Goal: Check status: Check status

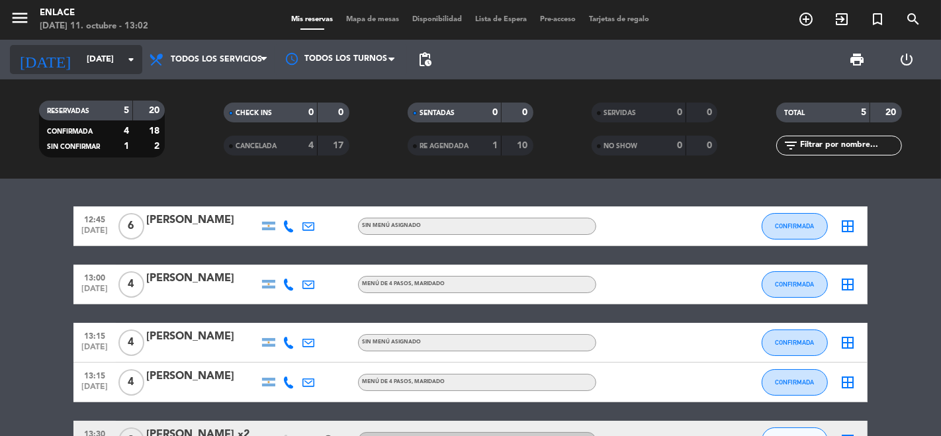
click at [80, 65] on input "[DATE]" at bounding box center [137, 60] width 115 height 24
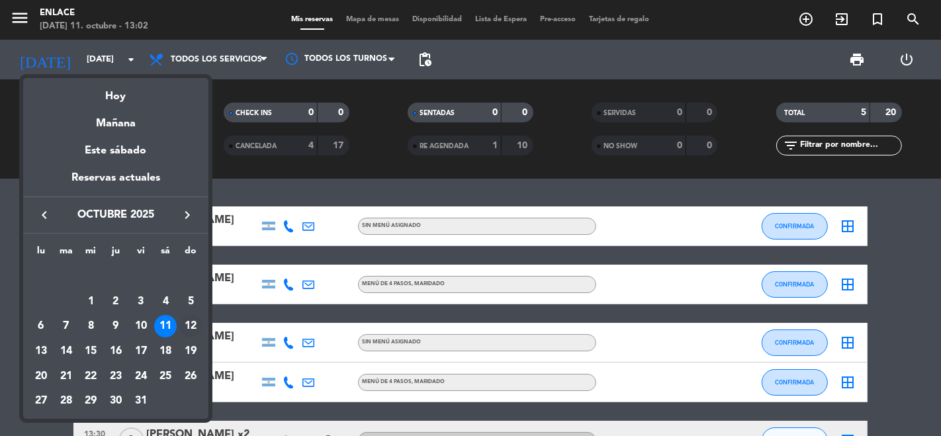
click at [189, 321] on div "12" at bounding box center [190, 326] width 22 height 22
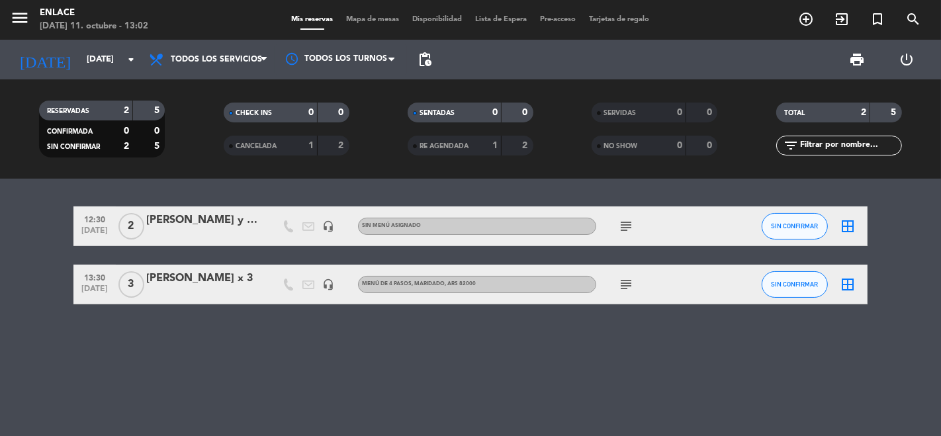
click at [625, 230] on icon "subject" at bounding box center [626, 226] width 16 height 16
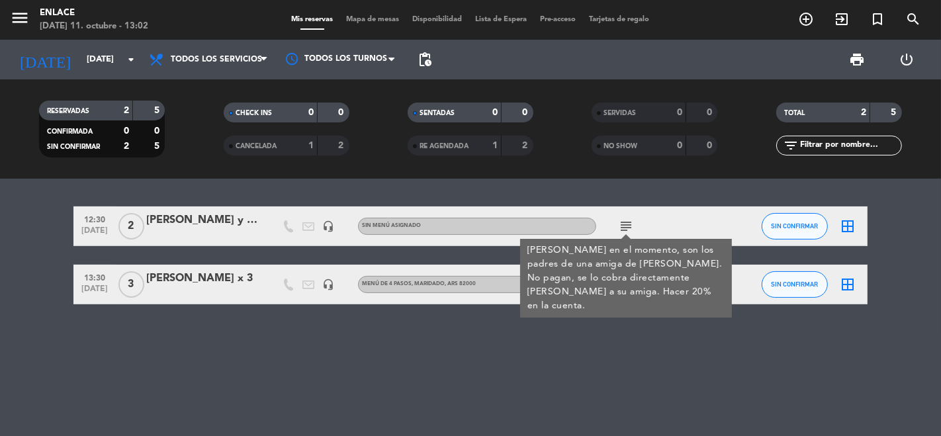
click at [567, 343] on div "12:30 [DATE] 2 [PERSON_NAME] y [PERSON_NAME] headset_mic Sin menú asignado subj…" at bounding box center [470, 307] width 941 height 257
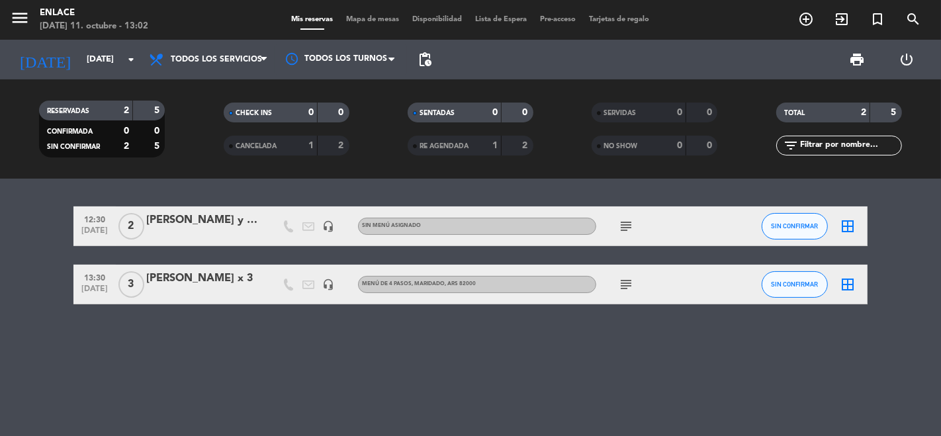
click at [621, 286] on icon "subject" at bounding box center [626, 285] width 16 height 16
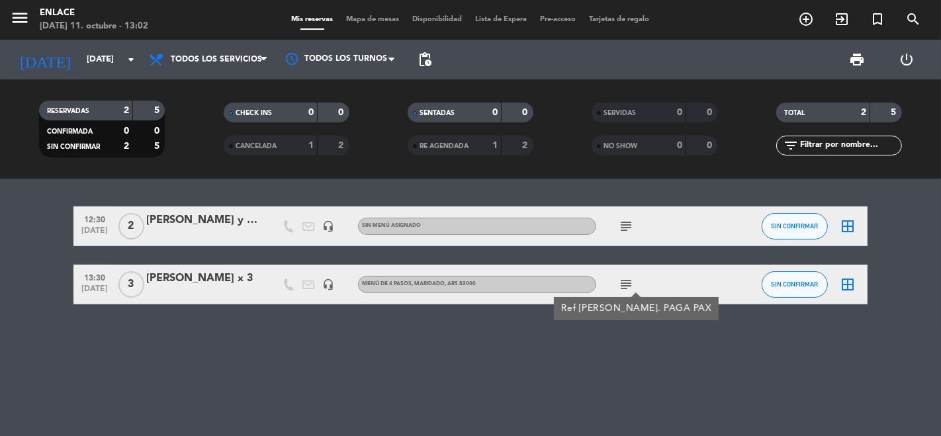
click at [620, 352] on div "12:30 [DATE] 2 [PERSON_NAME] y [PERSON_NAME] headset_mic Sin menú asignado subj…" at bounding box center [470, 307] width 941 height 257
click at [621, 355] on div "12:30 [DATE] 2 [PERSON_NAME] y [PERSON_NAME] headset_mic Sin menú asignado subj…" at bounding box center [470, 307] width 941 height 257
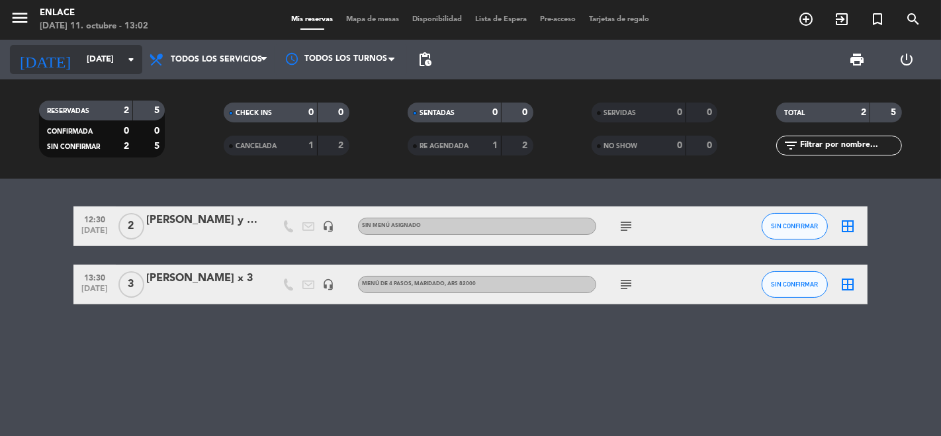
click at [80, 54] on input "[DATE]" at bounding box center [137, 60] width 115 height 24
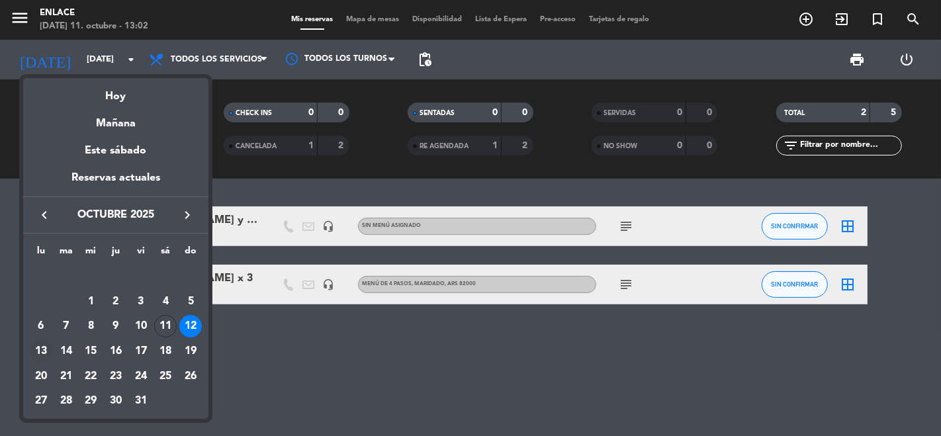
click at [34, 350] on div "13" at bounding box center [41, 351] width 22 height 22
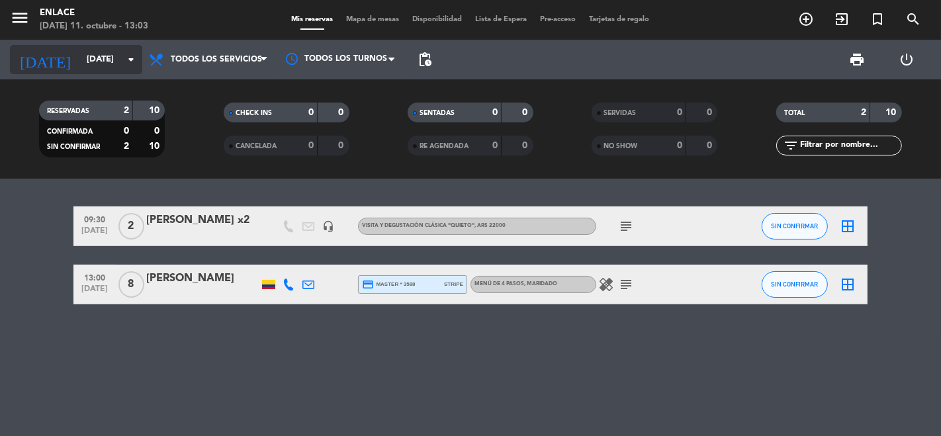
click at [80, 55] on input "[DATE]" at bounding box center [137, 60] width 115 height 24
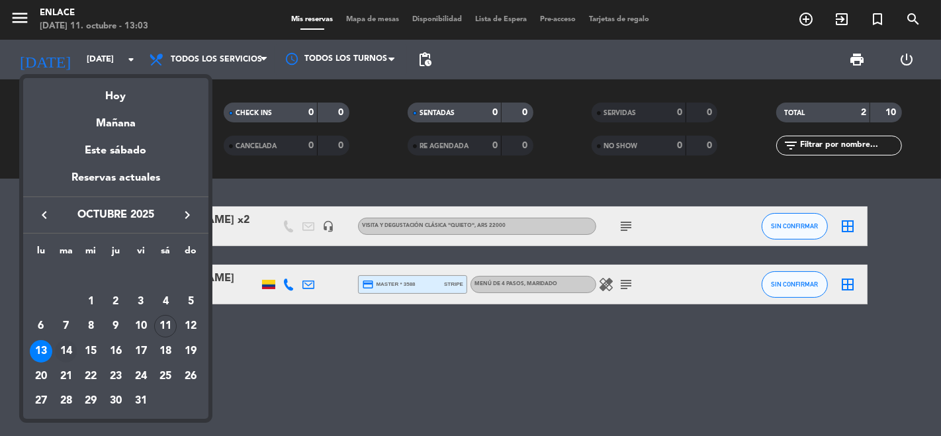
click at [62, 349] on div "14" at bounding box center [66, 351] width 22 height 22
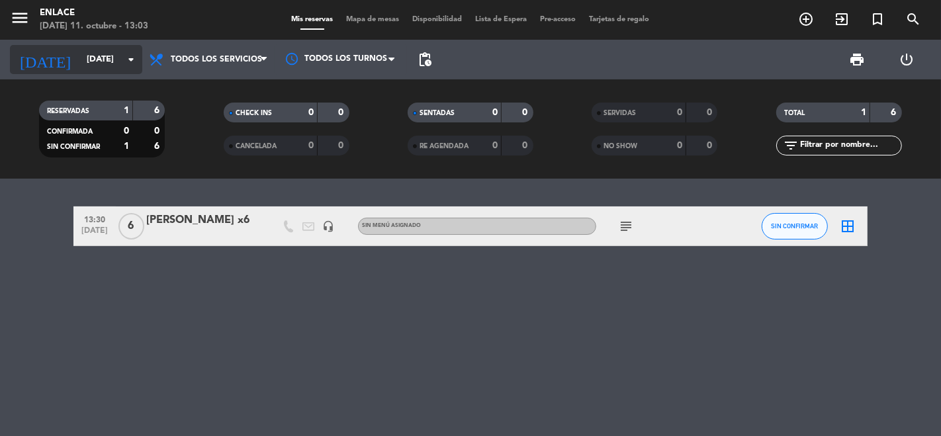
click at [83, 64] on input "[DATE]" at bounding box center [137, 60] width 115 height 24
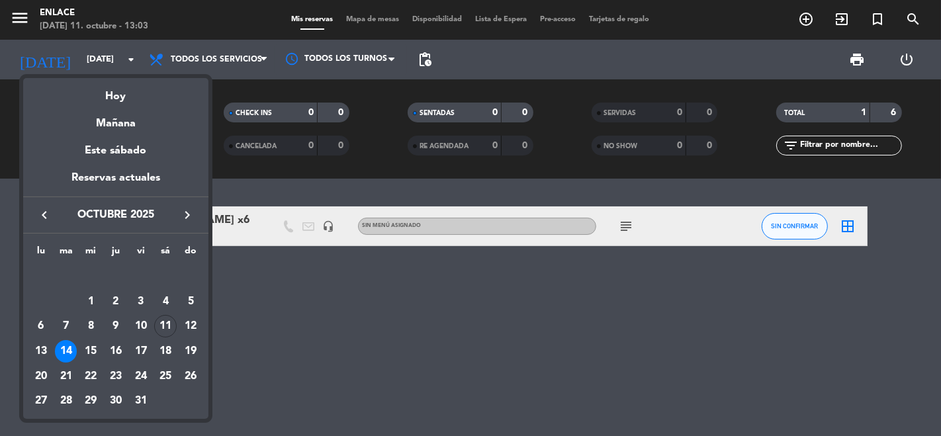
click at [296, 316] on div at bounding box center [470, 218] width 941 height 436
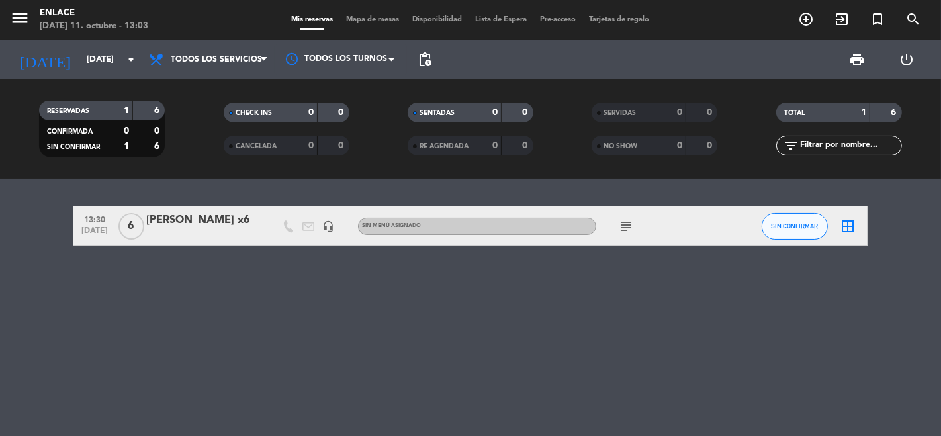
click at [586, 314] on div "13:30 [DATE] 6 [PERSON_NAME] x6 headset_mic Sin menú asignado subject SIN CONFI…" at bounding box center [470, 307] width 941 height 257
click at [67, 77] on div "[DATE] [DATE] arrow_drop_down" at bounding box center [76, 60] width 132 height 40
click at [80, 55] on input "[DATE]" at bounding box center [137, 60] width 115 height 24
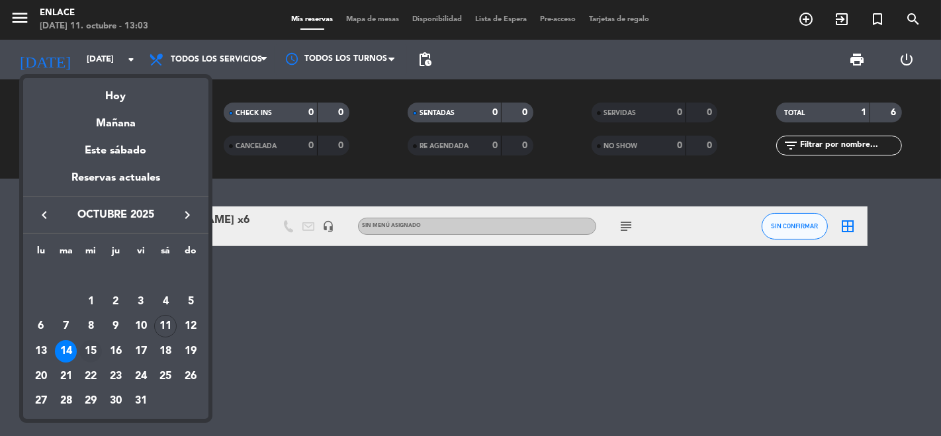
click at [91, 351] on div "15" at bounding box center [90, 351] width 22 height 22
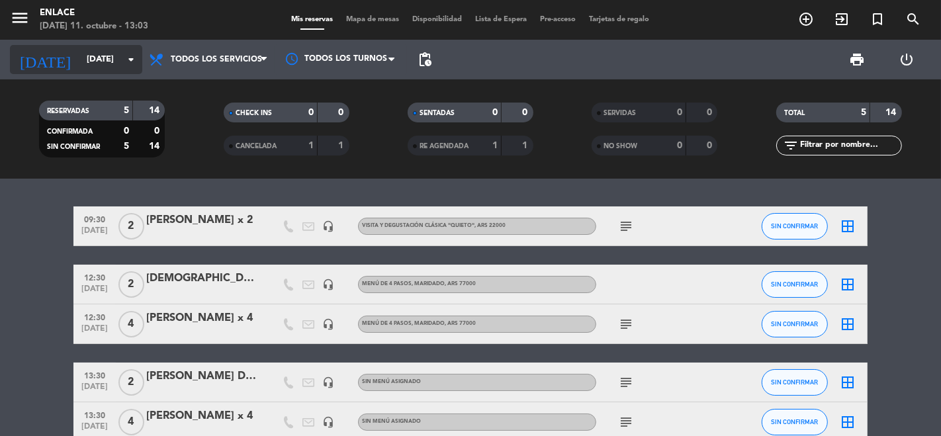
click at [110, 68] on input "[DATE]" at bounding box center [137, 60] width 115 height 24
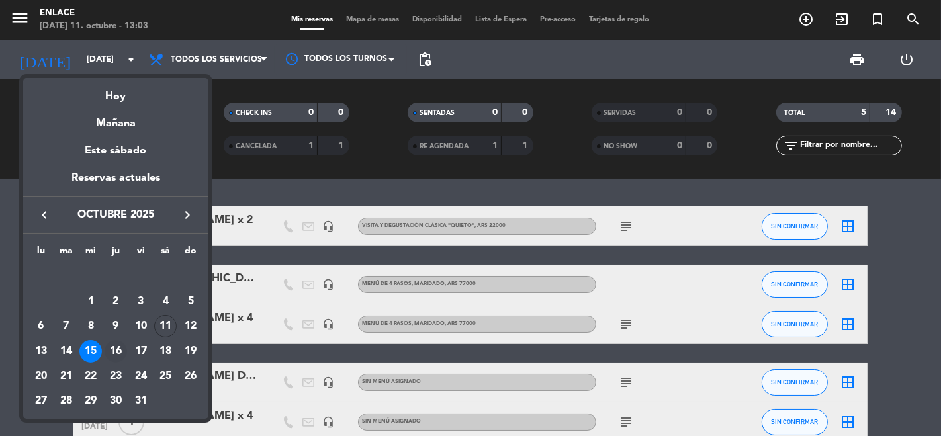
click at [114, 349] on div "16" at bounding box center [116, 351] width 22 height 22
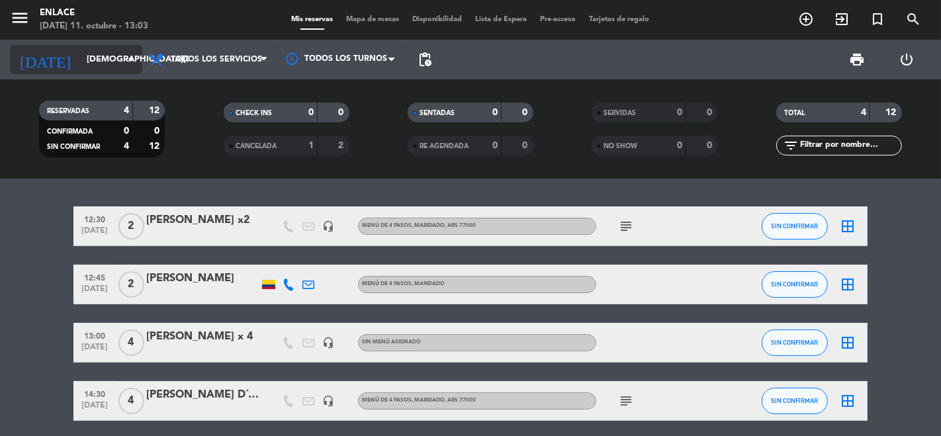
click at [116, 64] on input "[DEMOGRAPHIC_DATA][DATE]" at bounding box center [137, 60] width 115 height 24
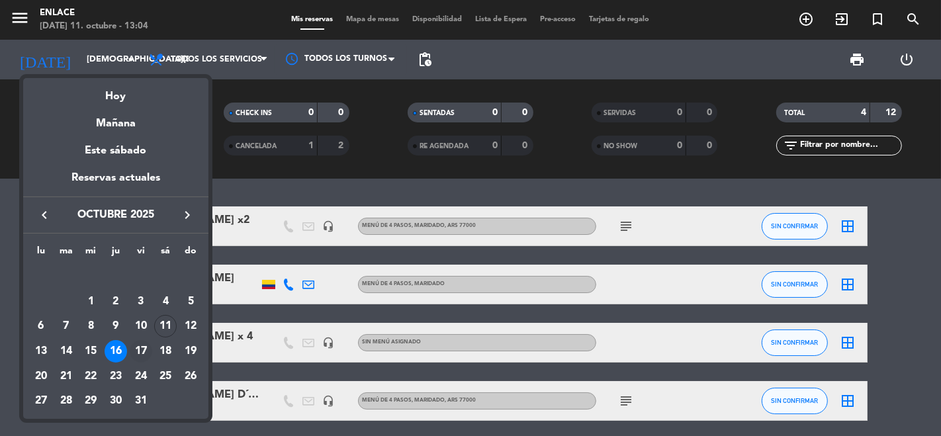
click at [144, 351] on div "17" at bounding box center [141, 351] width 22 height 22
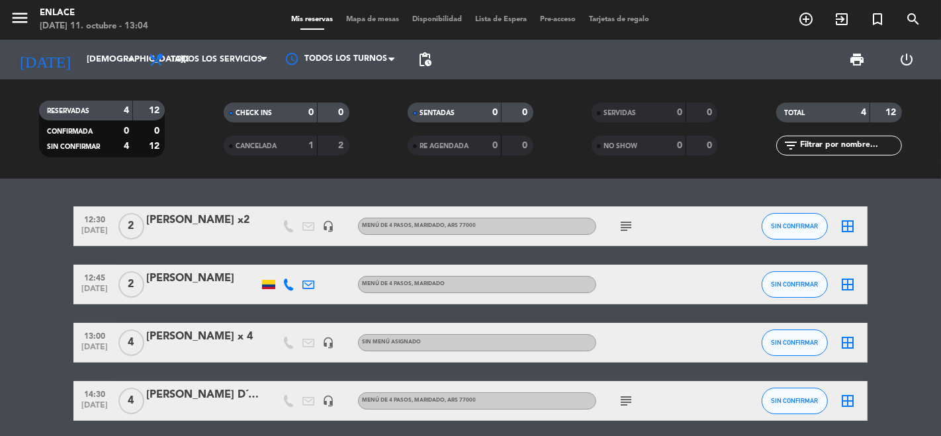
type input "[DATE]"
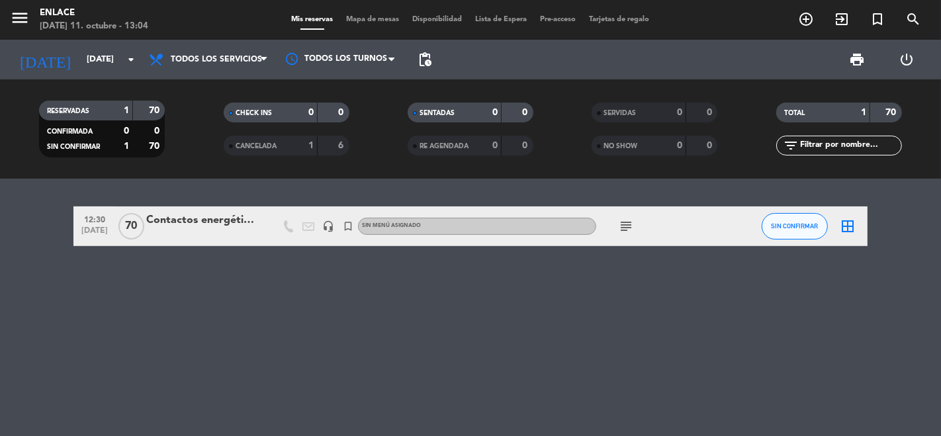
click at [209, 223] on div "Contactos energéticos x 70" at bounding box center [202, 220] width 112 height 17
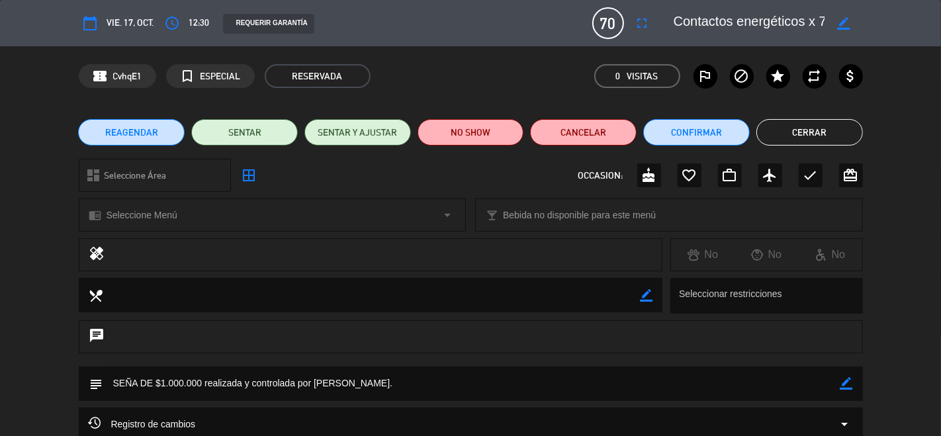
scroll to position [0, 9]
